Goal: Information Seeking & Learning: Check status

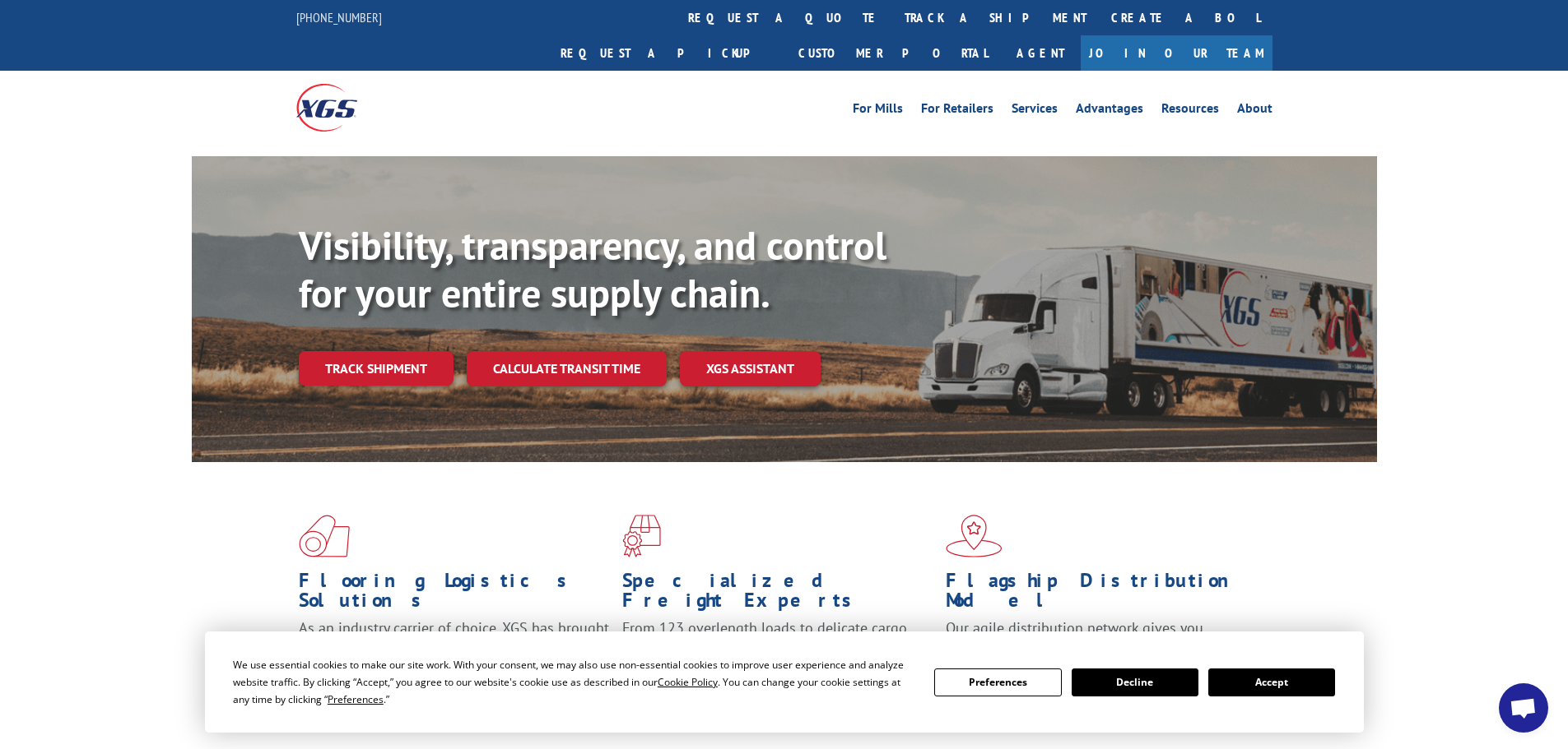
drag, startPoint x: 703, startPoint y: 17, endPoint x: 713, endPoint y: 29, distance: 15.6
click at [892, 17] on link "track a shipment" at bounding box center [995, 18] width 207 height 35
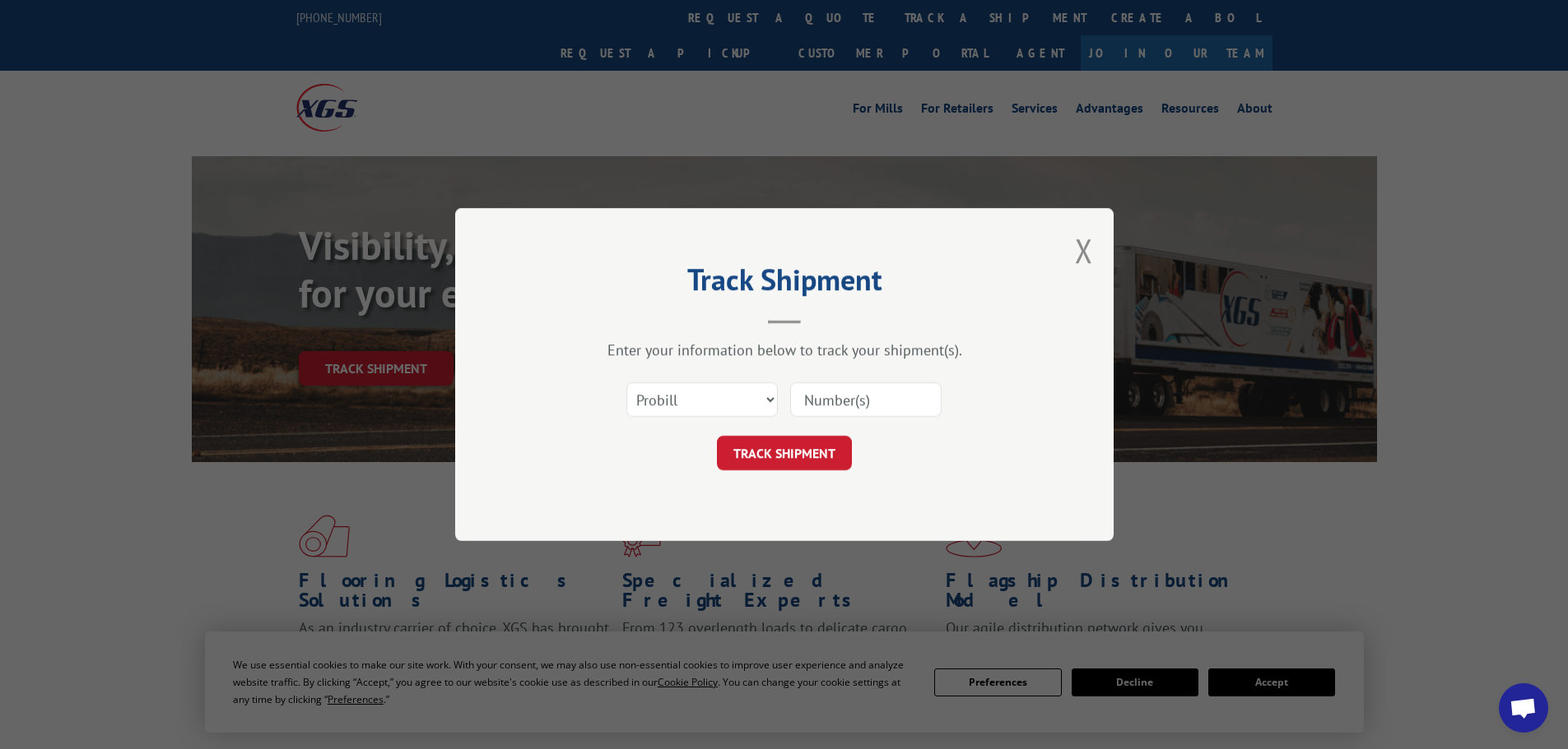
click at [858, 407] on input at bounding box center [865, 399] width 151 height 35
paste input "17501611"
type input "17501611"
click at [781, 455] on button "TRACK SHIPMENT" at bounding box center [784, 453] width 135 height 35
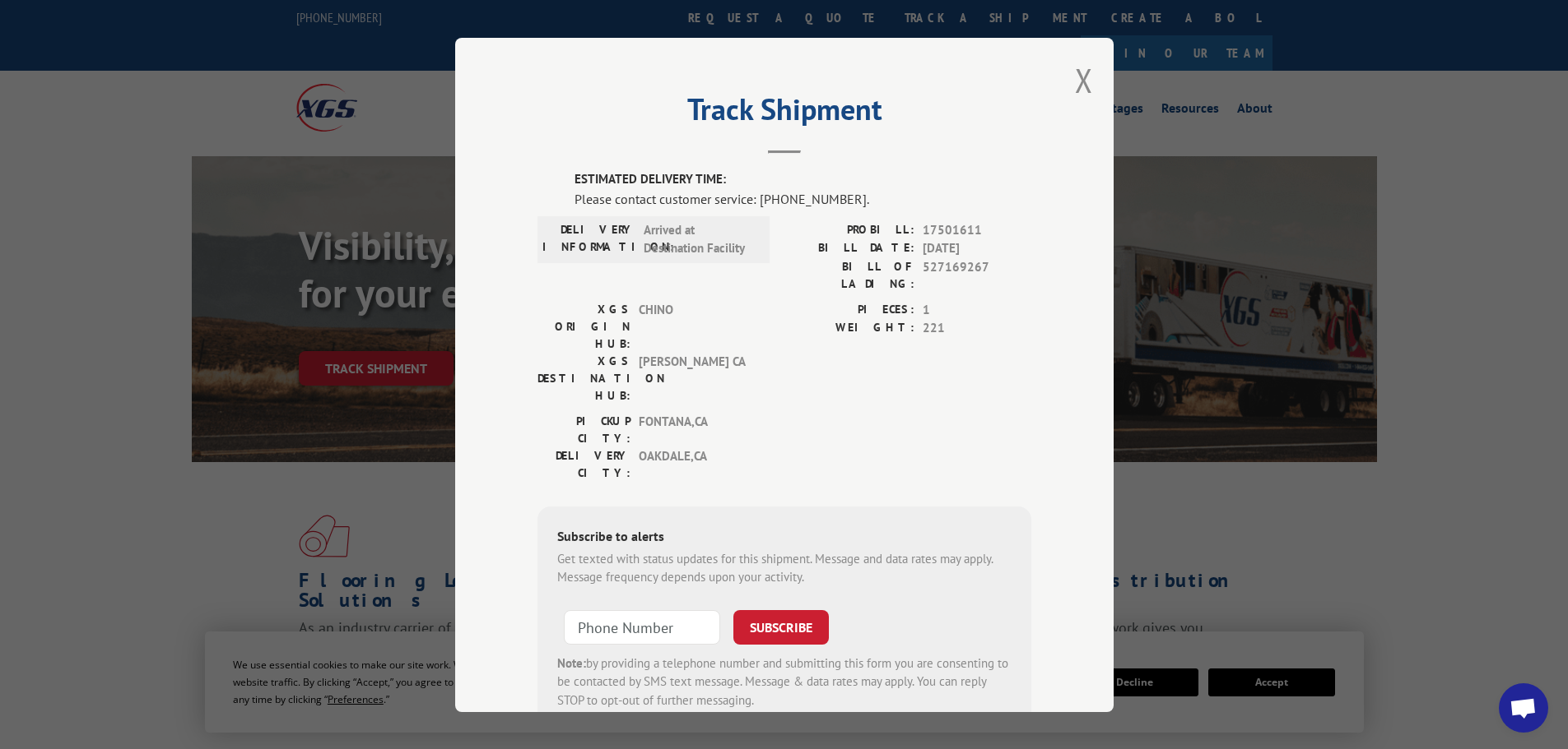
click at [1067, 76] on div "Track Shipment ESTIMATED DELIVERY TIME: Please contact customer service: [PHONE…" at bounding box center [784, 375] width 658 height 675
click at [1075, 74] on button "Close modal" at bounding box center [1084, 80] width 18 height 44
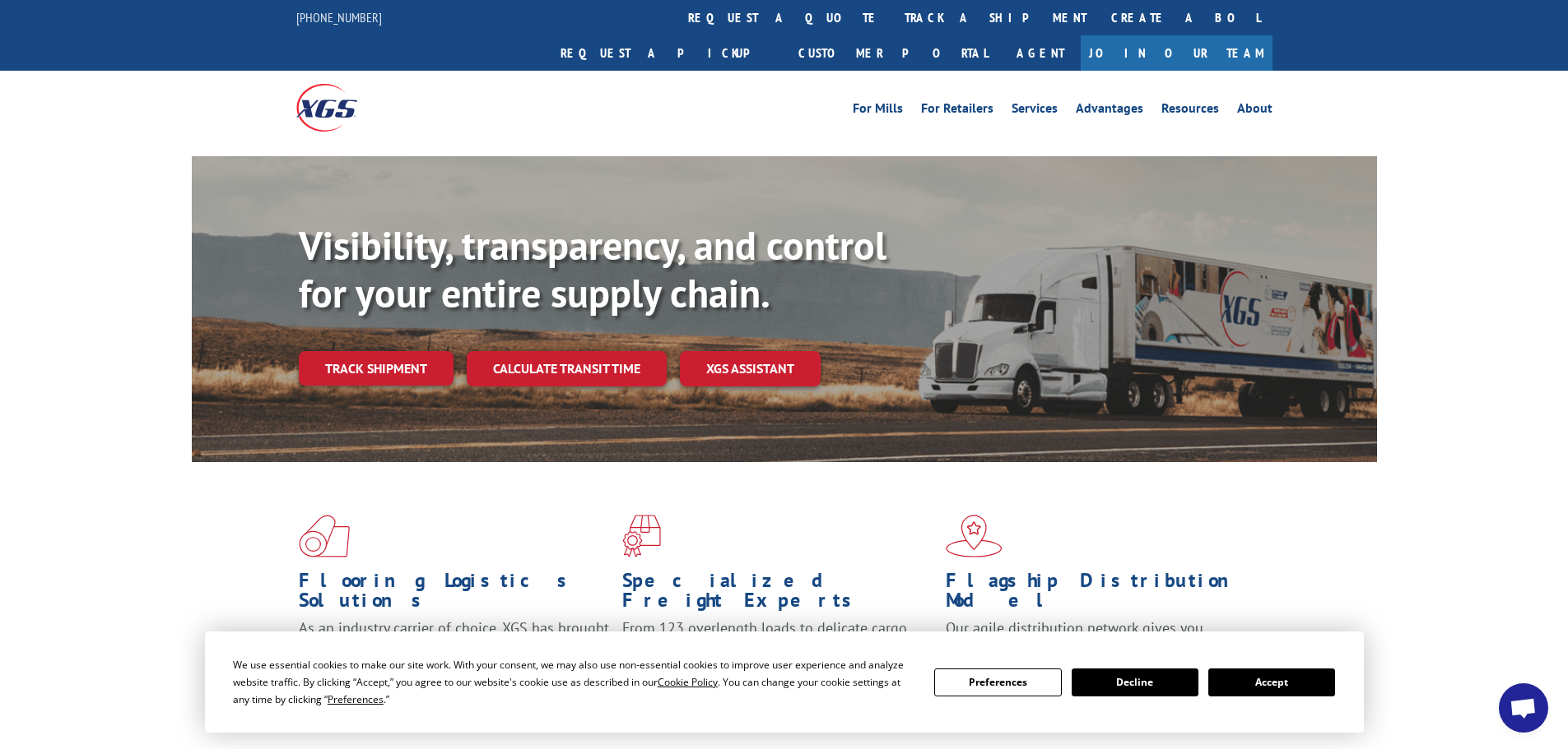
click at [892, 13] on link "track a shipment" at bounding box center [995, 18] width 207 height 35
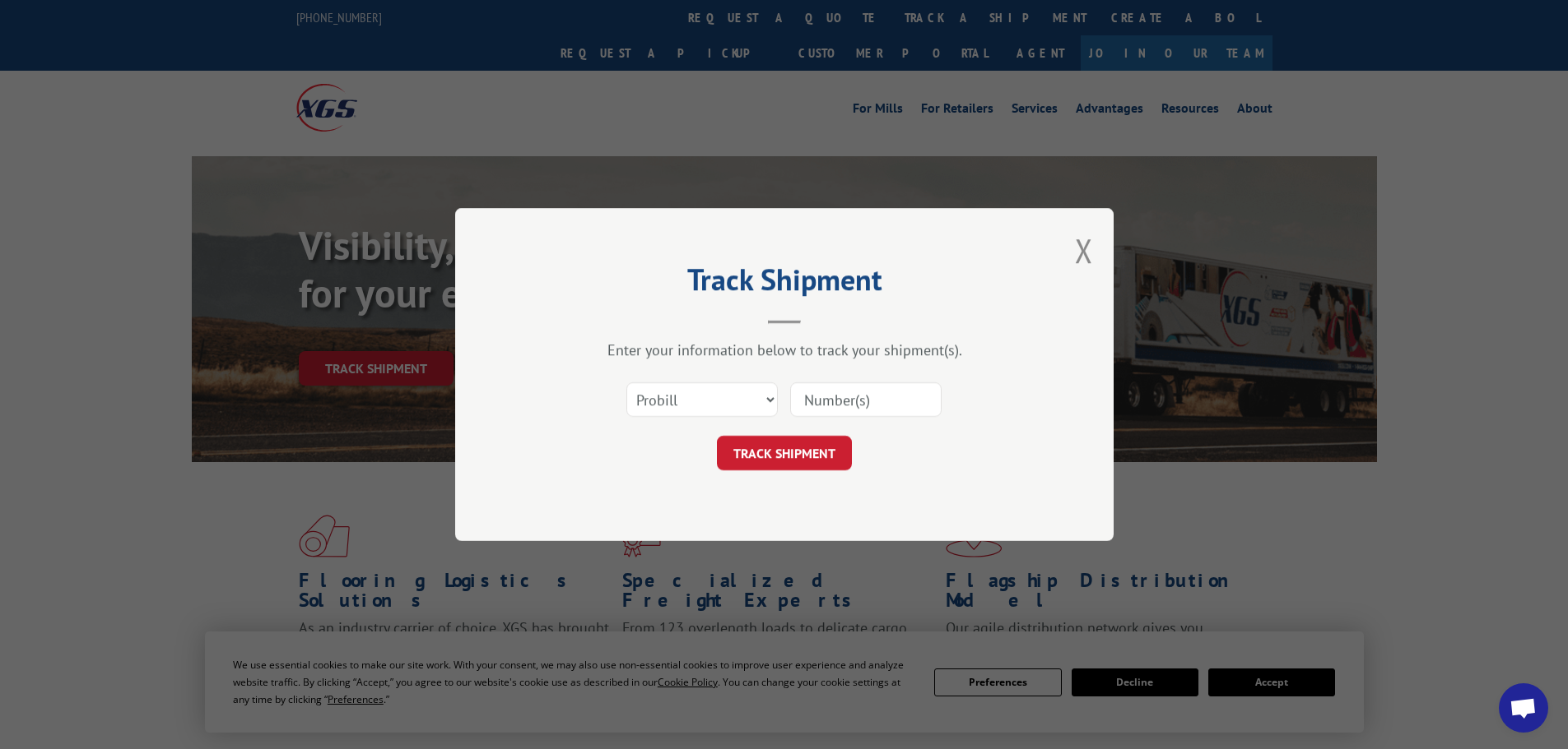
click at [857, 391] on input at bounding box center [865, 399] width 151 height 35
paste input "17501612"
type input "17501612"
click at [798, 450] on button "TRACK SHIPMENT" at bounding box center [784, 453] width 135 height 35
